Goal: Task Accomplishment & Management: Complete application form

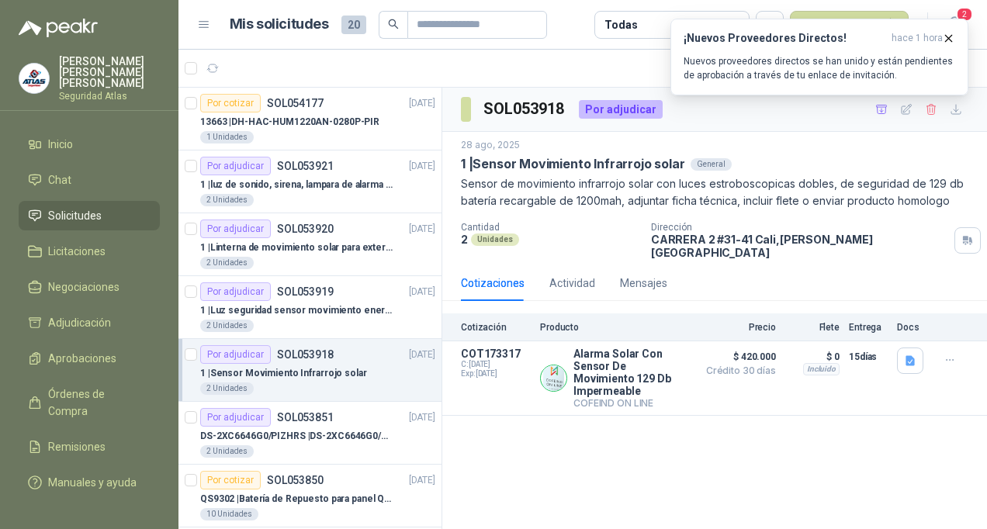
click at [82, 207] on span "Solicitudes" at bounding box center [75, 215] width 54 height 17
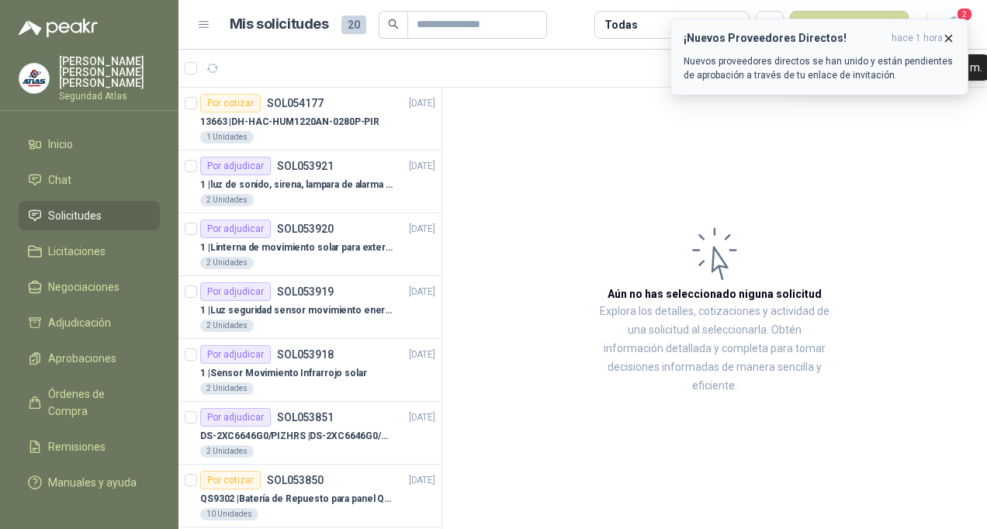
click at [952, 39] on icon "button" at bounding box center [948, 38] width 13 height 13
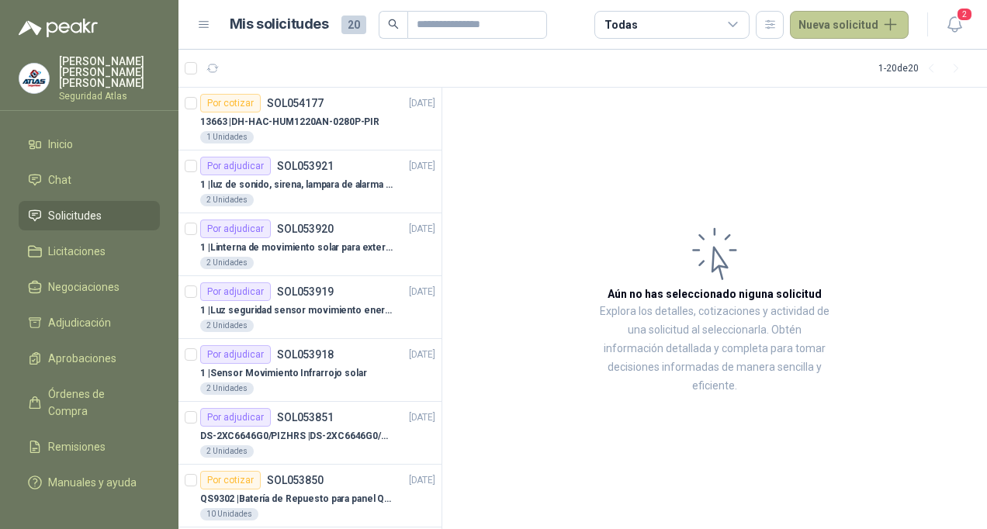
click at [851, 23] on button "Nueva solicitud" at bounding box center [849, 25] width 119 height 28
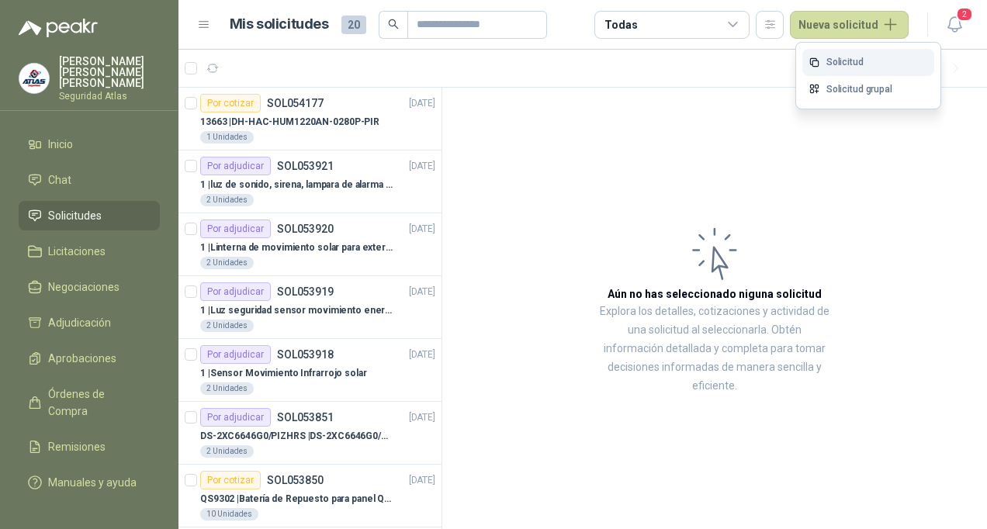
click at [832, 65] on link "Solicitud" at bounding box center [868, 62] width 132 height 27
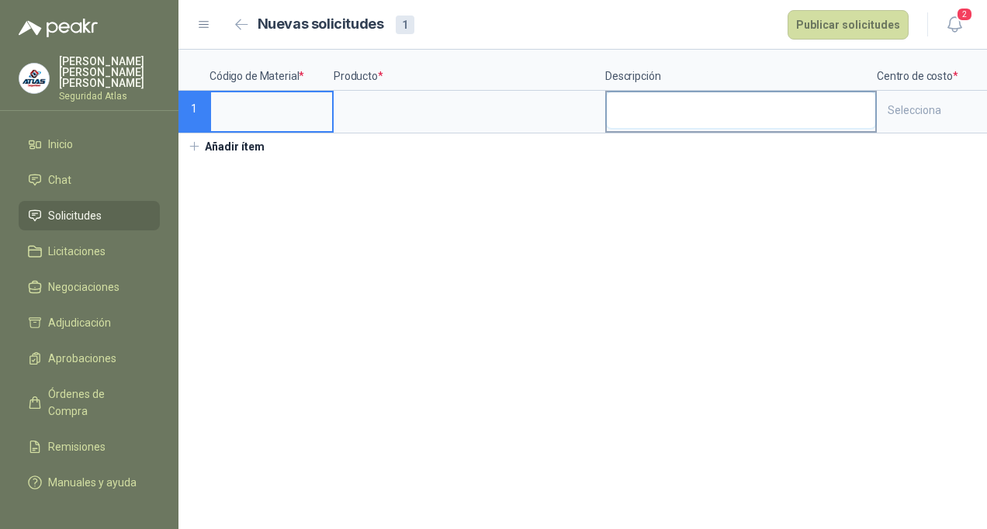
click at [686, 115] on textarea at bounding box center [741, 110] width 268 height 36
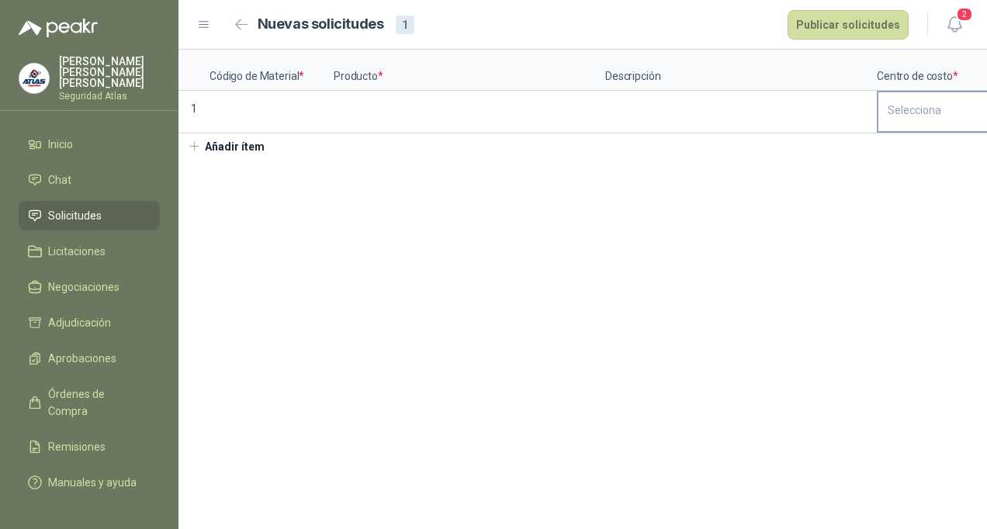
click at [912, 109] on div "Selecciona" at bounding box center [954, 110] width 152 height 36
